Goal: Find specific page/section: Find specific page/section

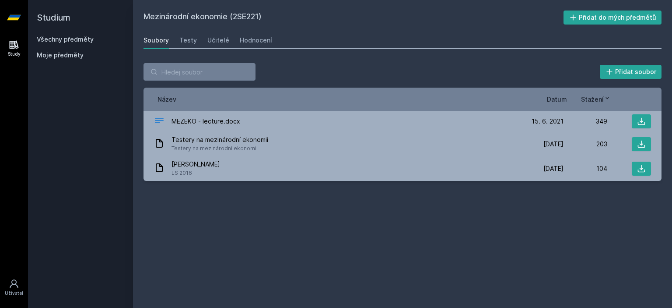
click at [45, 35] on div "Všechny předměty" at bounding box center [80, 39] width 87 height 9
click at [49, 36] on link "Všechny předměty" at bounding box center [65, 38] width 57 height 7
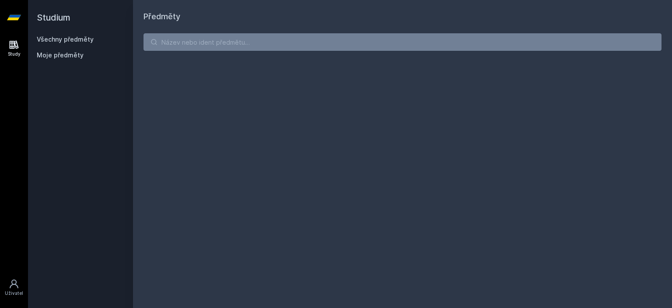
click at [49, 36] on link "Všechny předměty" at bounding box center [65, 38] width 57 height 7
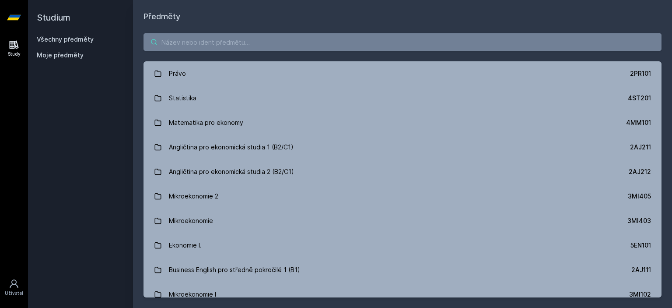
click at [169, 42] on input "search" at bounding box center [402, 41] width 518 height 17
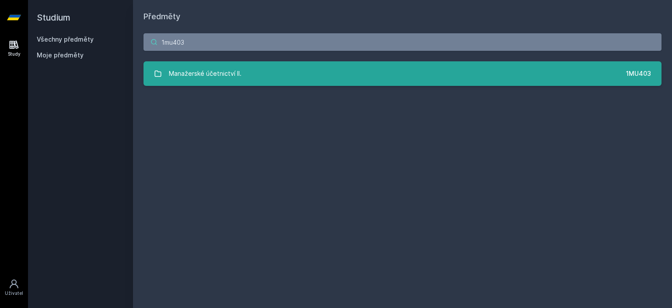
type input "1mu403"
click at [202, 70] on div "Manažerské účetnictví II." at bounding box center [205, 73] width 73 height 17
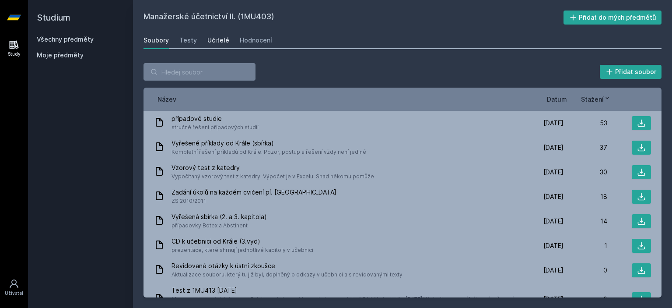
click at [226, 39] on div "Učitelé" at bounding box center [218, 40] width 22 height 9
